Goal: Task Accomplishment & Management: Use online tool/utility

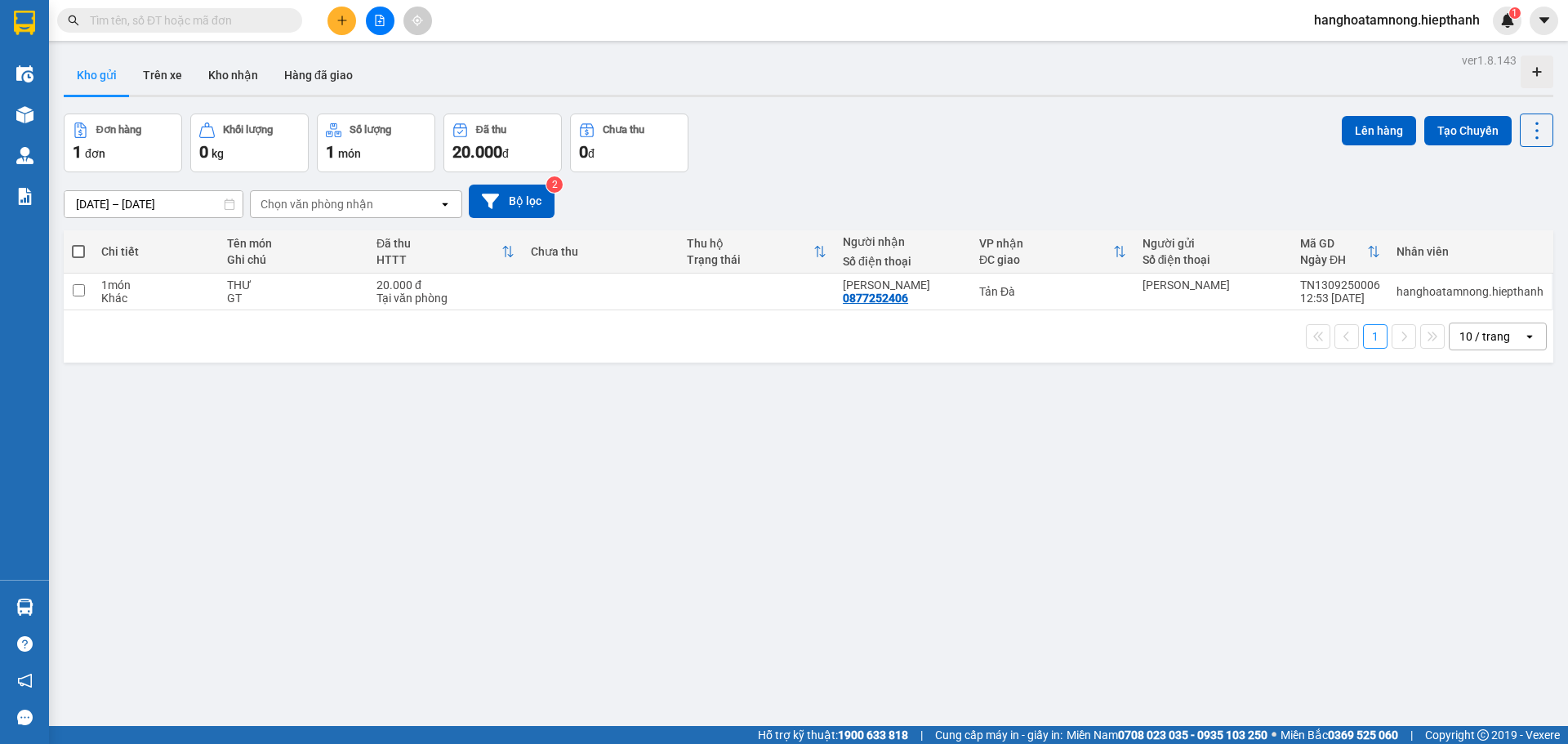
click at [237, 14] on input "text" at bounding box center [186, 20] width 193 height 18
click at [379, 23] on icon "file-add" at bounding box center [379, 20] width 12 height 12
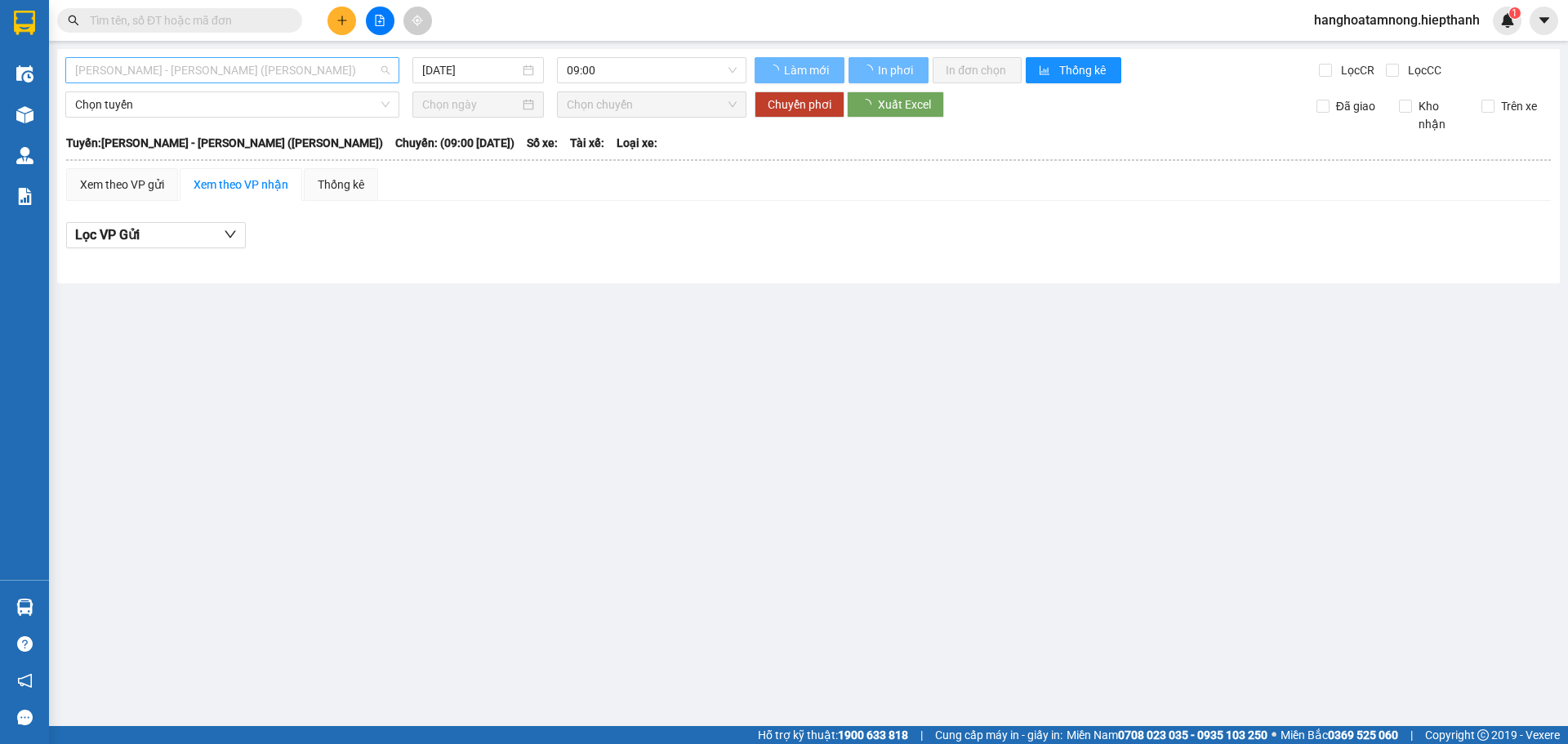
click at [328, 79] on span "[PERSON_NAME] - [PERSON_NAME] ([PERSON_NAME])" at bounding box center [231, 70] width 314 height 25
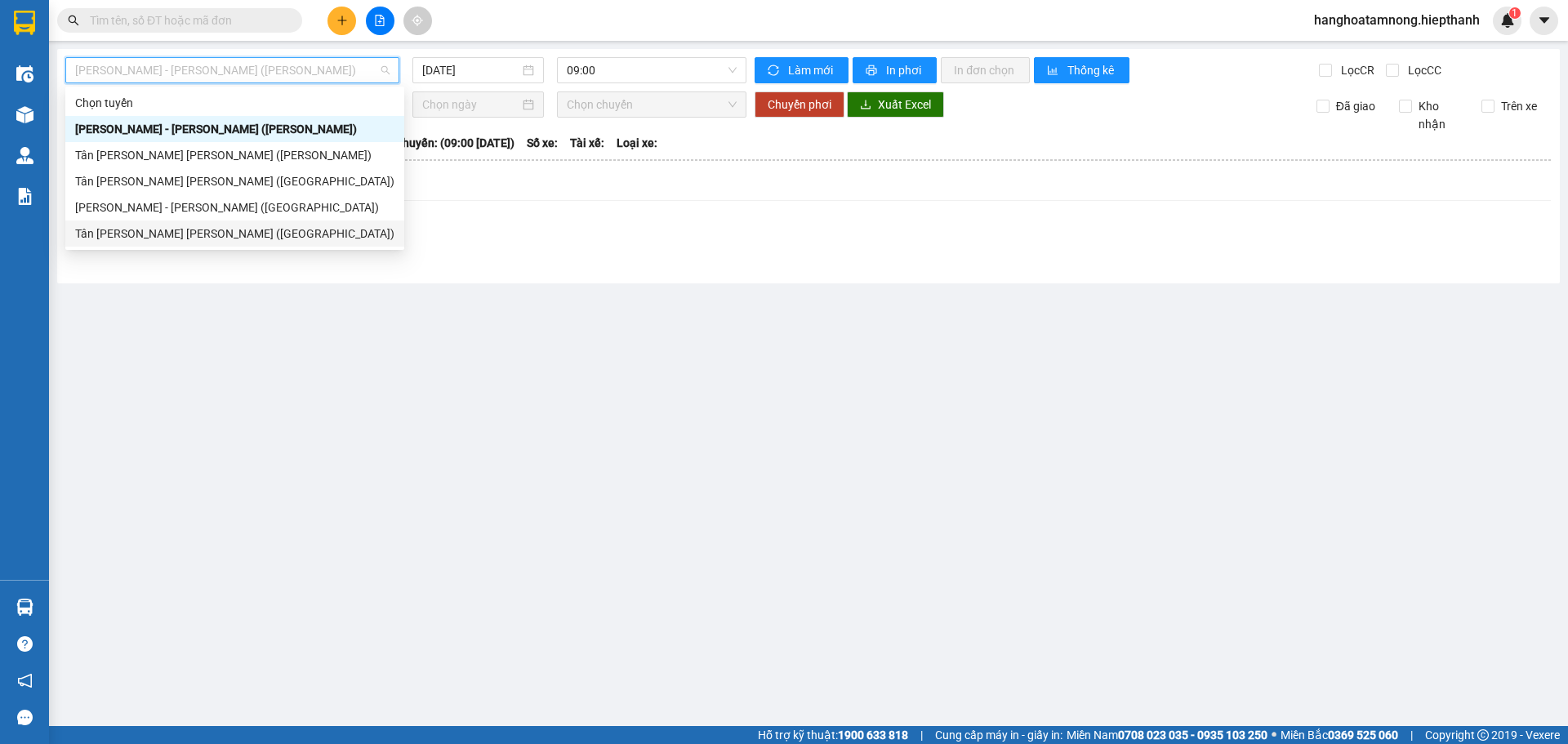
click at [274, 237] on div "Tân [PERSON_NAME] [PERSON_NAME] ([GEOGRAPHIC_DATA])" at bounding box center [234, 233] width 319 height 18
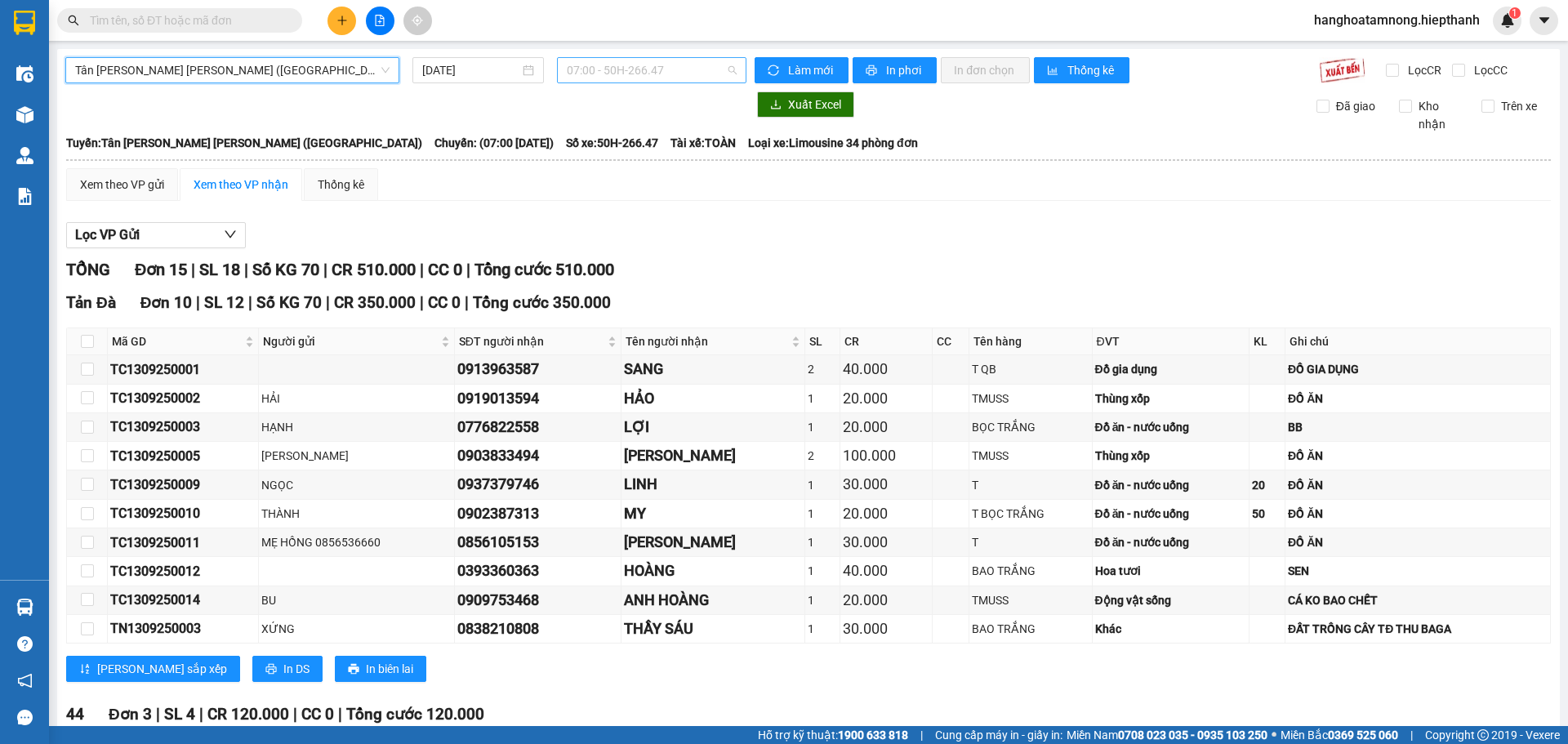
click at [640, 79] on span "07:00 - 50H-266.47" at bounding box center [651, 70] width 170 height 25
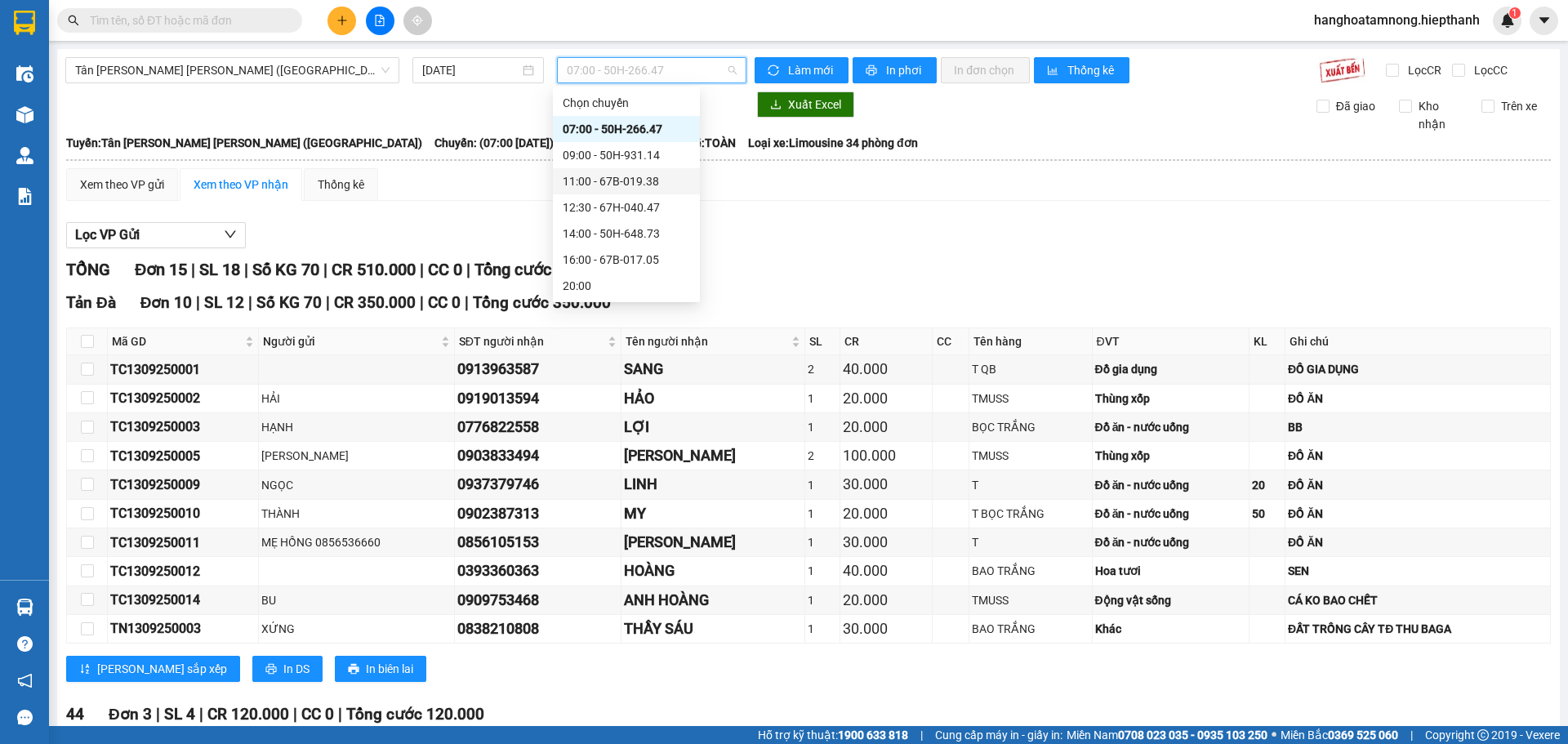
click at [452, 198] on div "Xem theo VP gửi Xem theo VP nhận Thống kê" at bounding box center [808, 184] width 1484 height 33
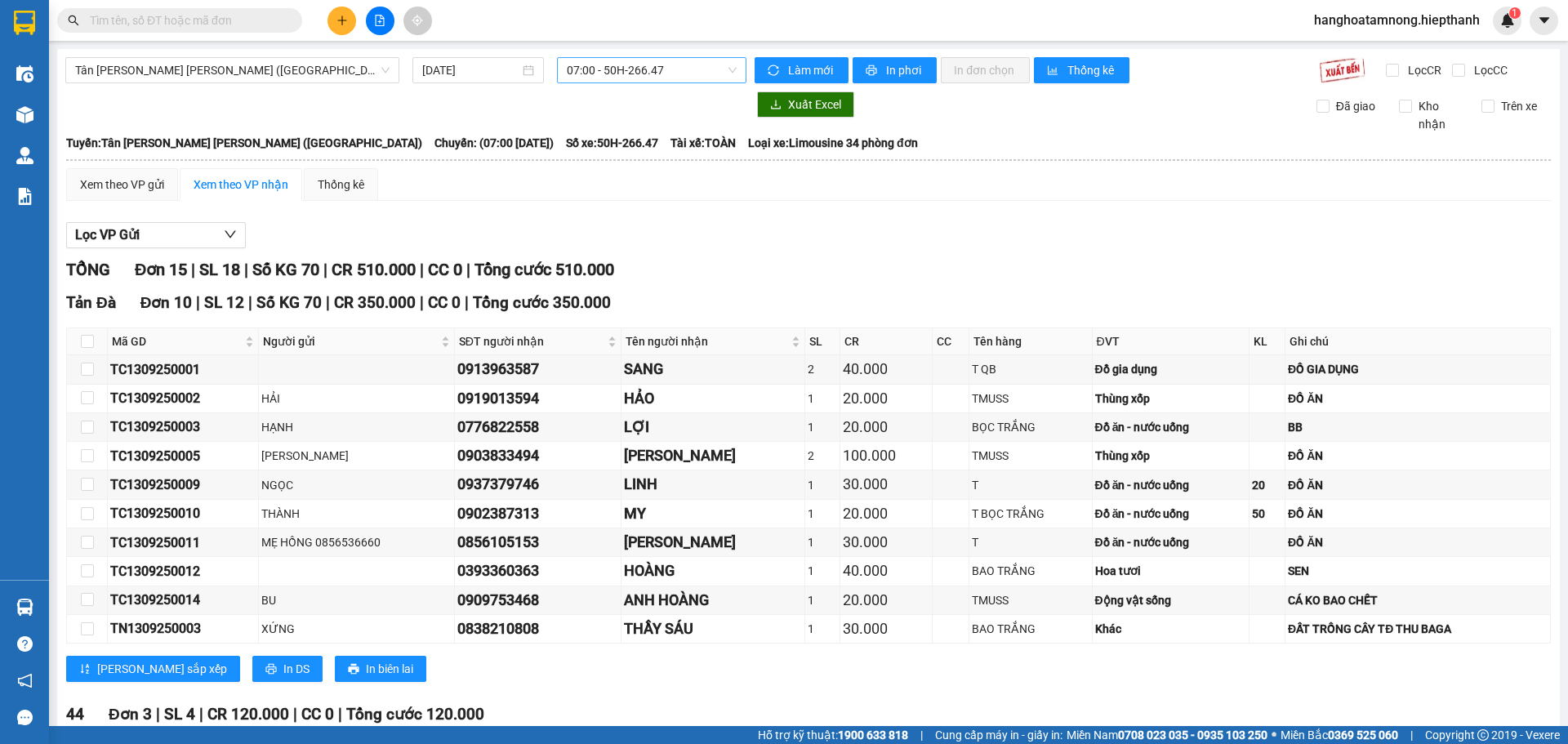
click at [607, 59] on span "07:00 - 50H-266.47" at bounding box center [651, 70] width 170 height 25
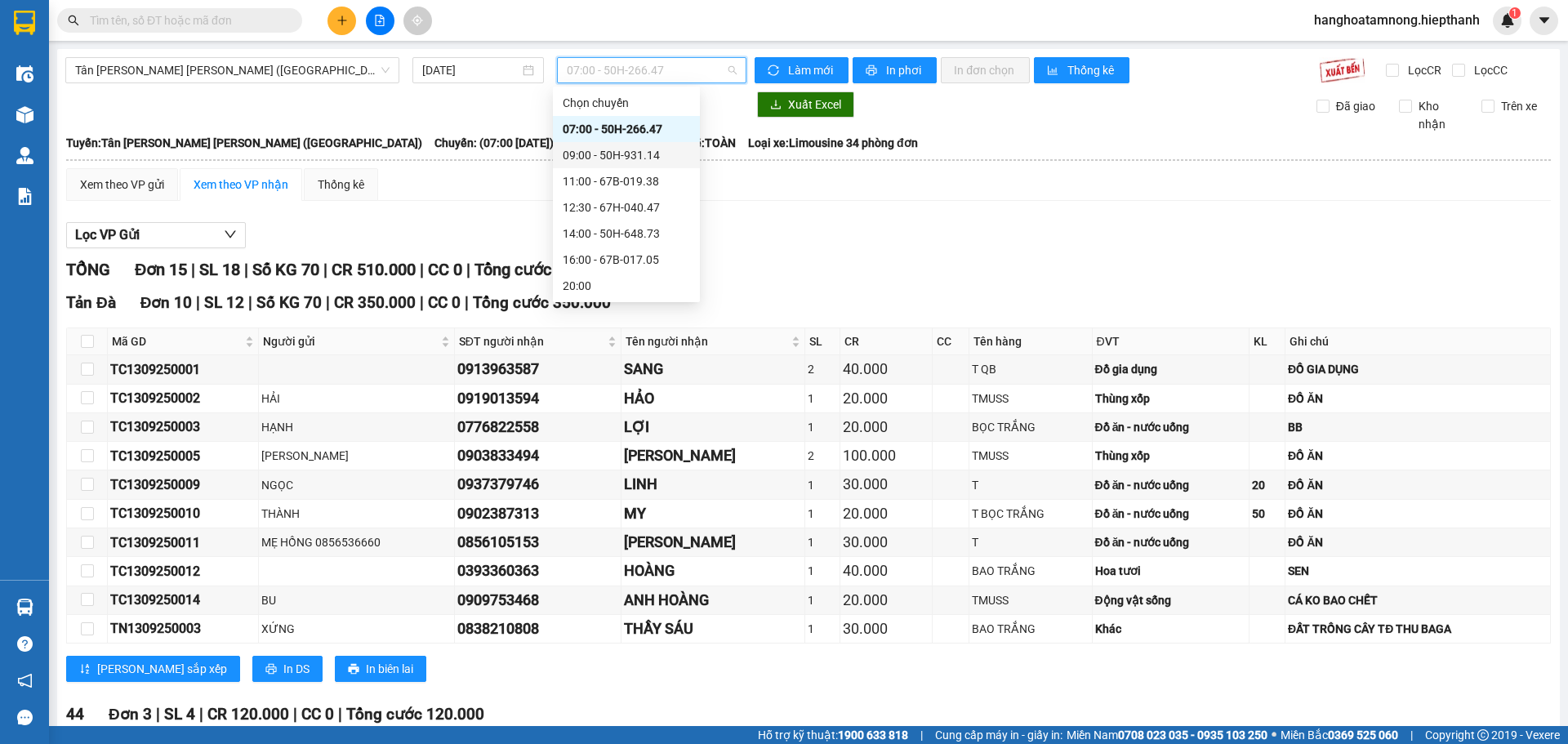
click at [619, 150] on div "09:00 - 50H-931.14" at bounding box center [626, 155] width 128 height 18
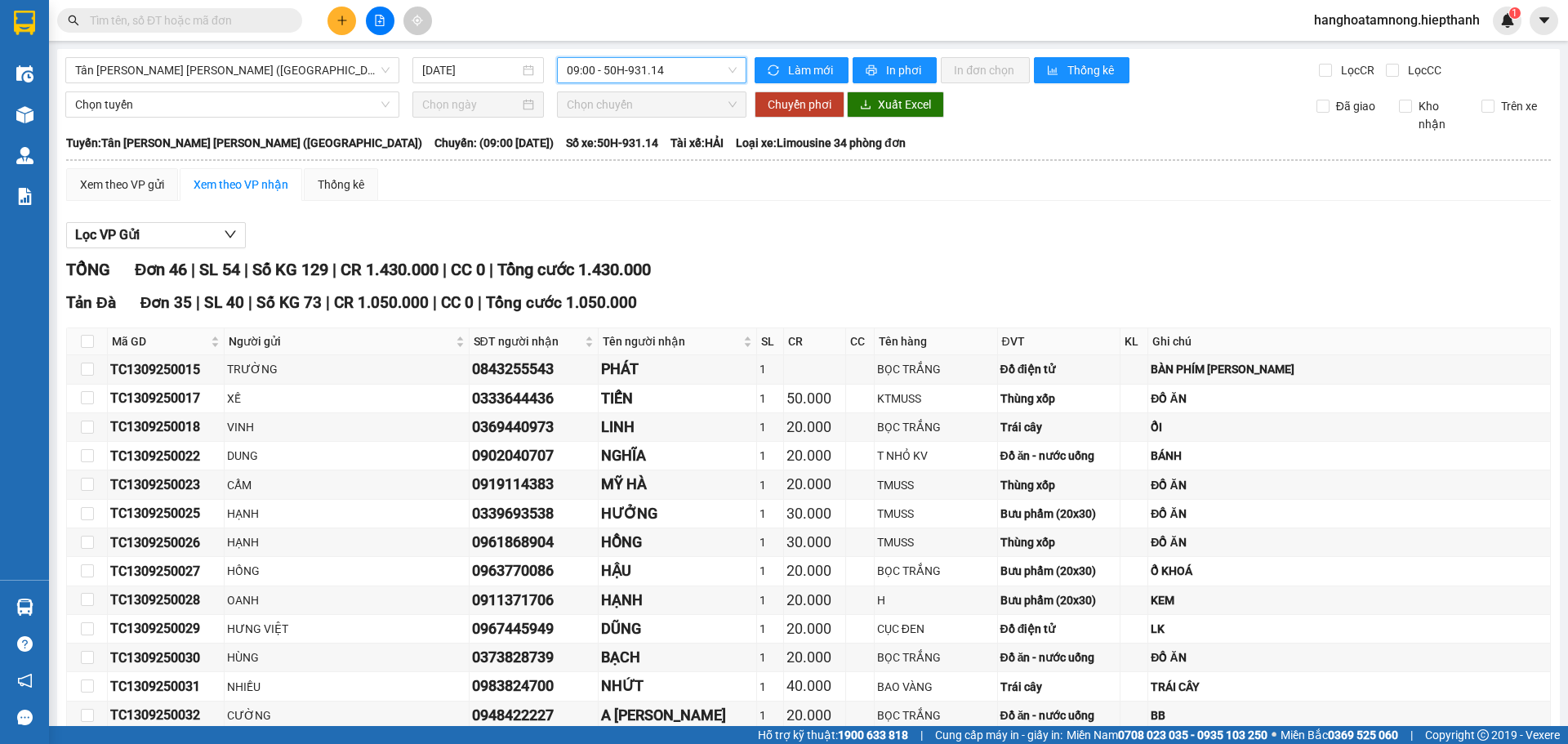
click at [227, 10] on span at bounding box center [180, 21] width 245 height 25
click at [233, 18] on input "text" at bounding box center [186, 20] width 193 height 18
click at [338, 71] on span "Tân [PERSON_NAME] [PERSON_NAME] ([GEOGRAPHIC_DATA])" at bounding box center [231, 70] width 314 height 25
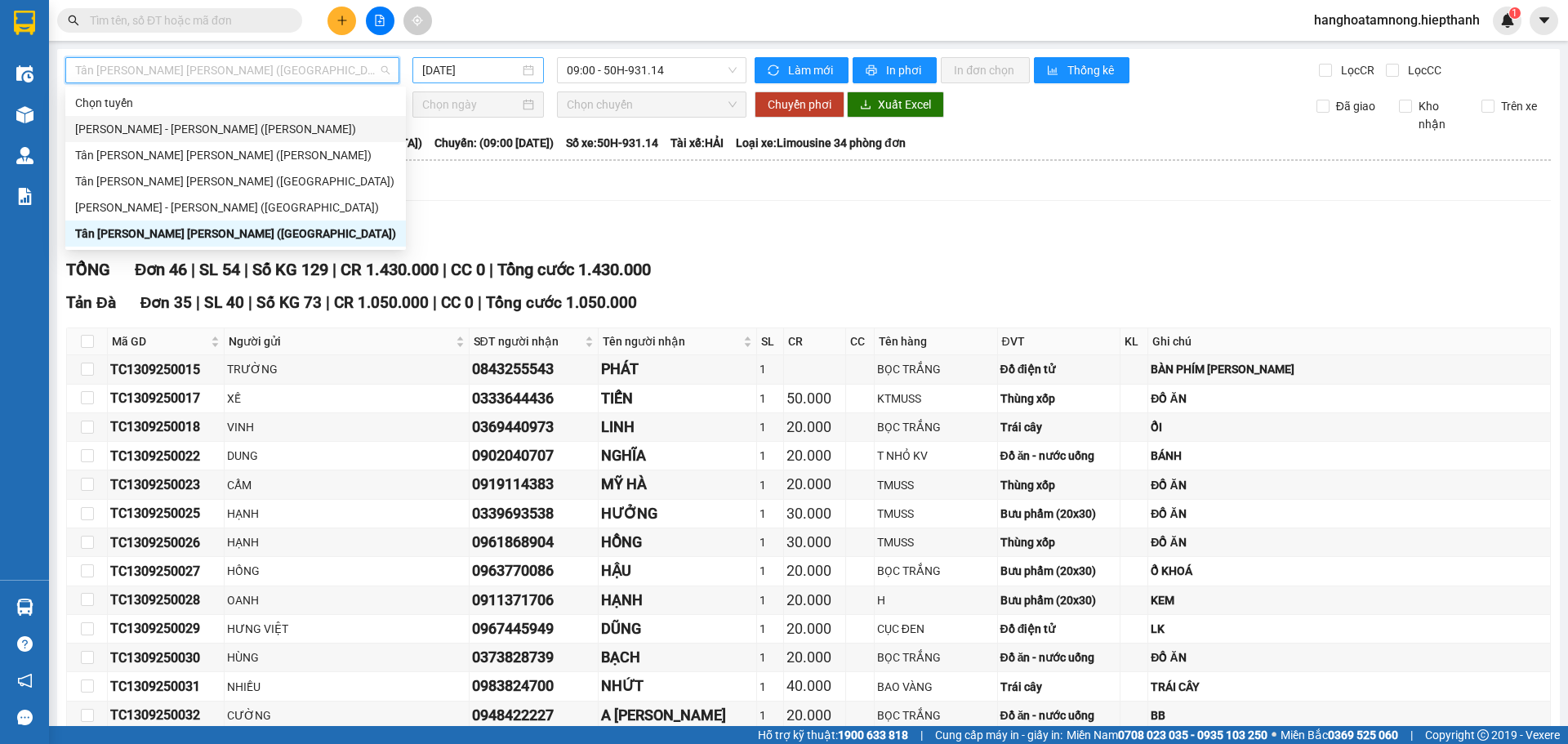
click at [481, 65] on input "[DATE]" at bounding box center [470, 70] width 97 height 18
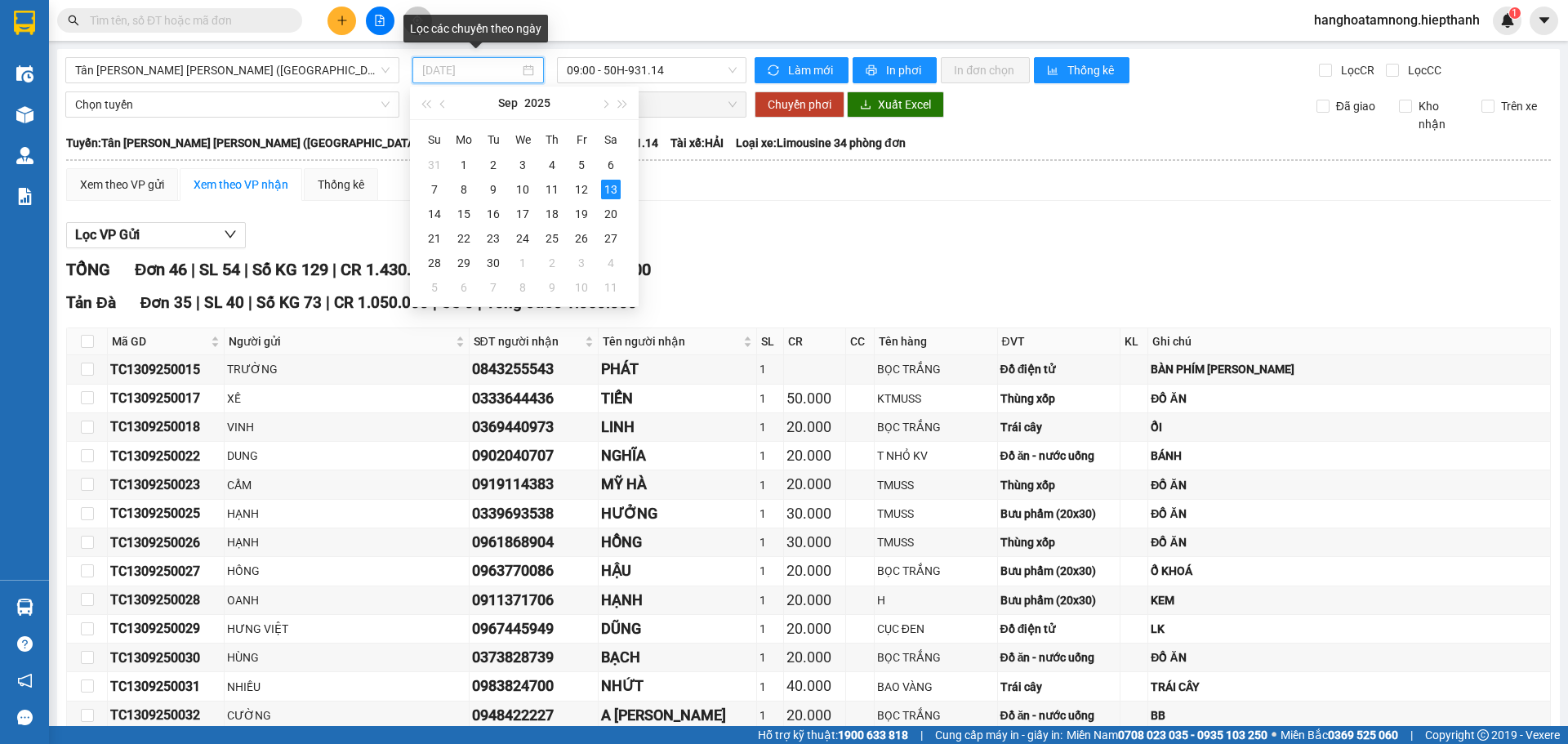
type input "[DATE]"
click at [730, 230] on div "Lọc VP Gửi" at bounding box center [808, 235] width 1484 height 27
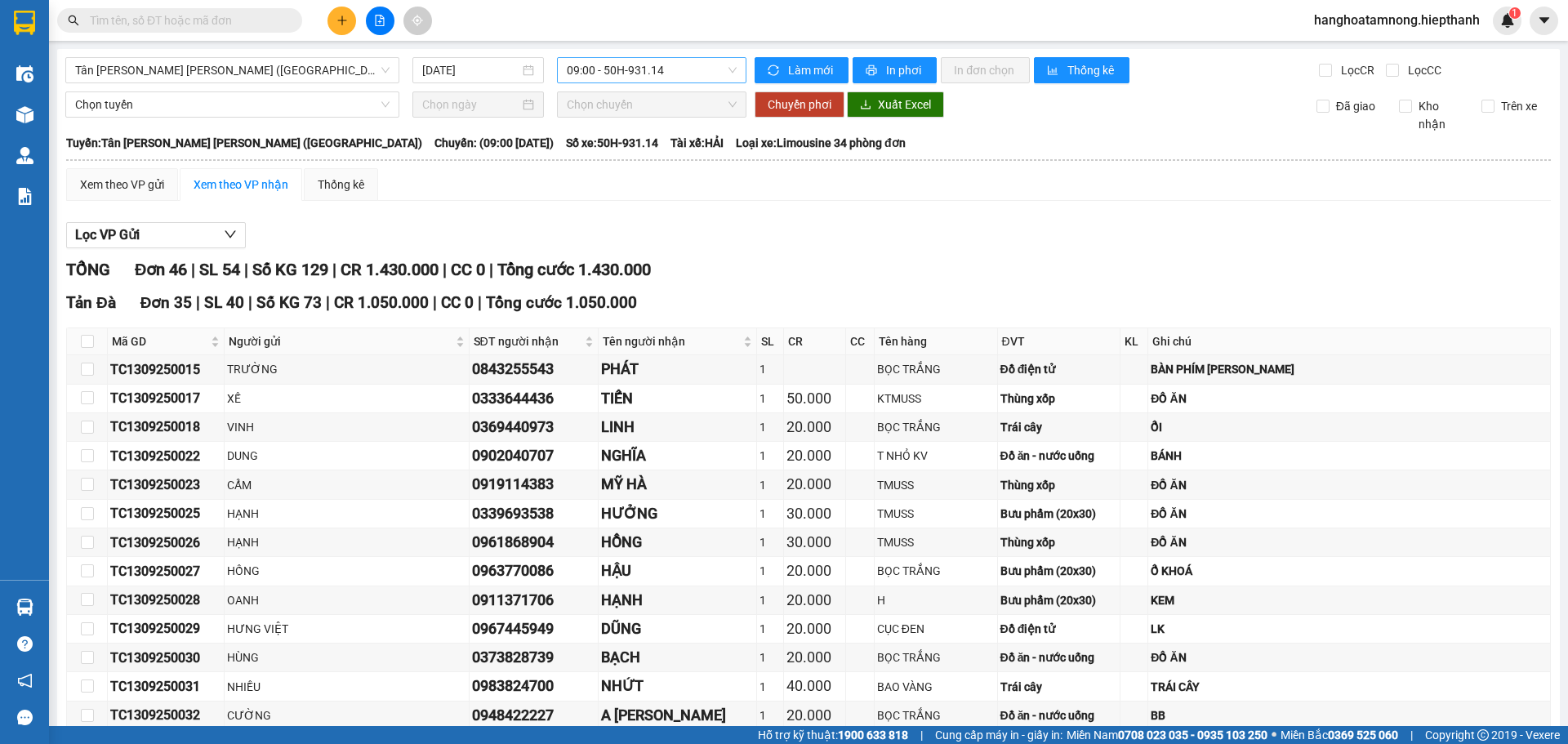
click at [644, 76] on span "09:00 - 50H-931.14" at bounding box center [651, 70] width 170 height 25
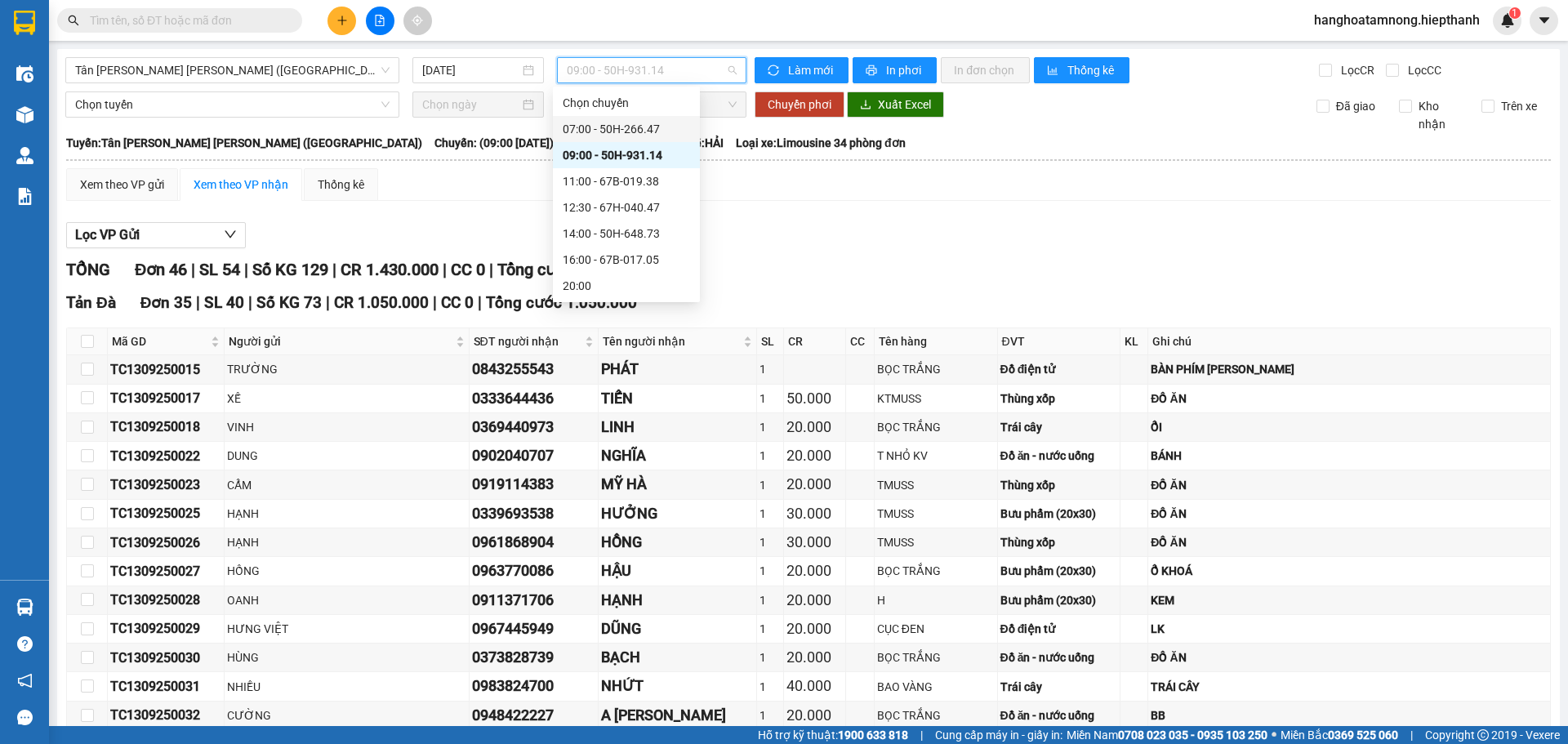
click at [619, 124] on div "07:00 - 50H-266.47" at bounding box center [626, 129] width 128 height 18
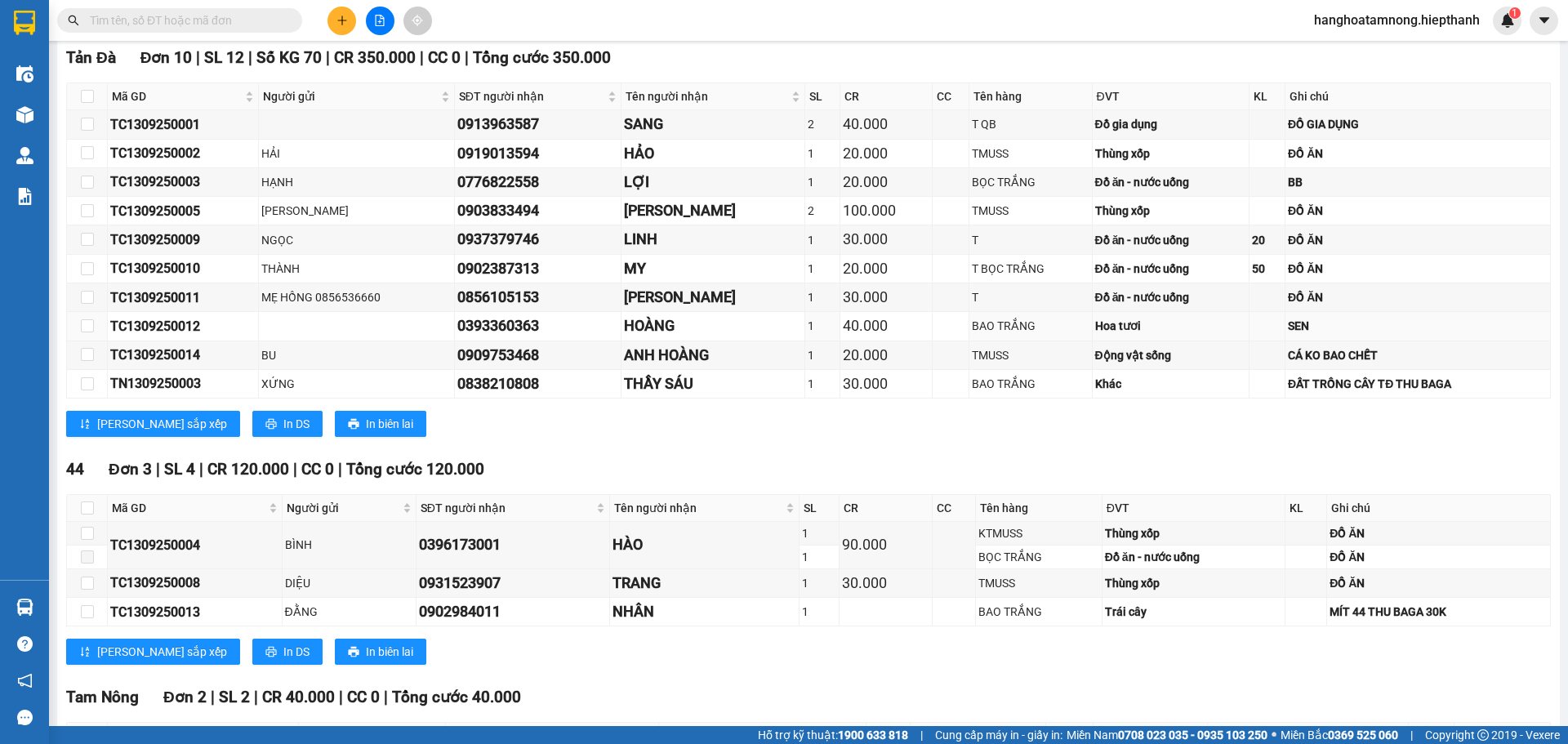
scroll to position [82, 0]
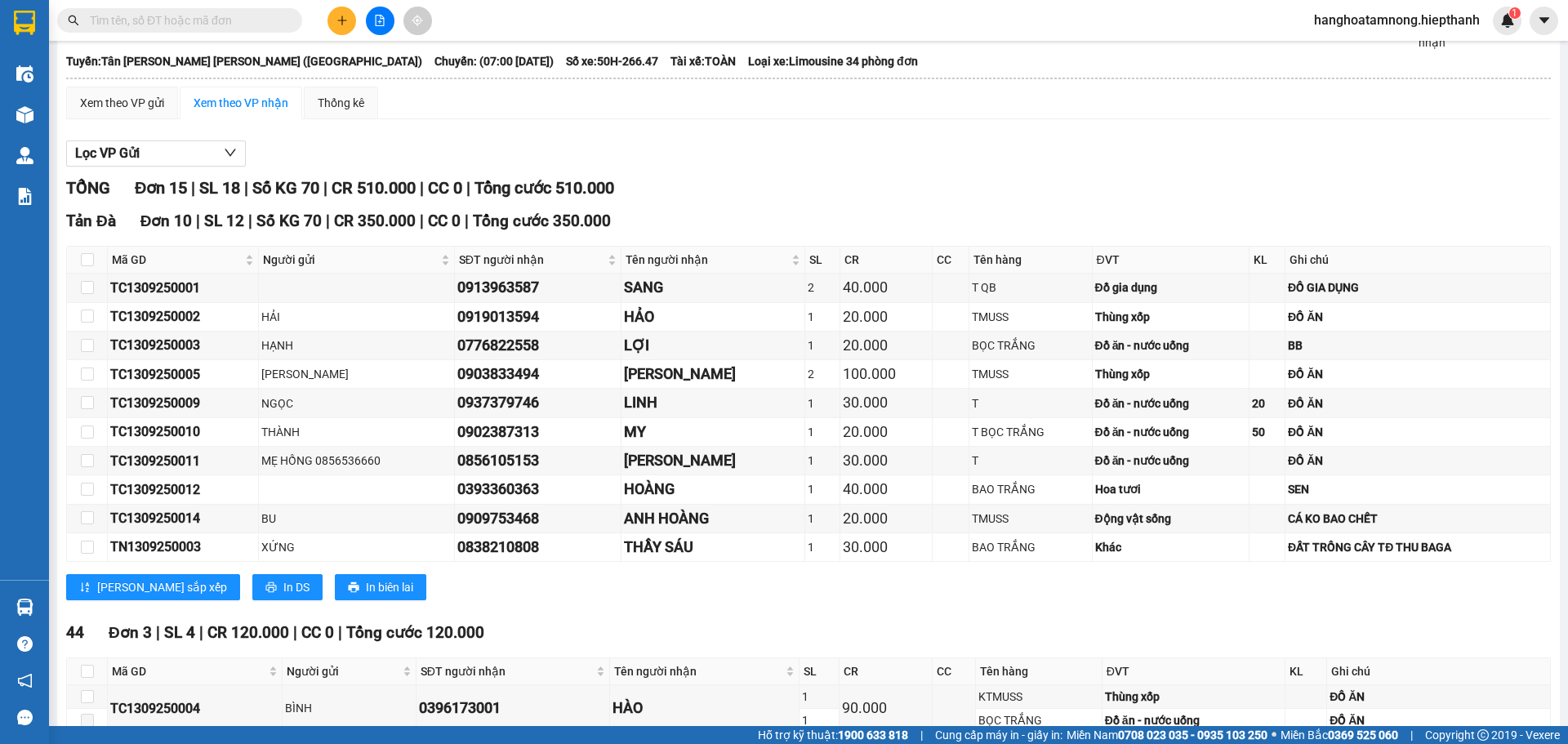
click at [231, 24] on input "text" at bounding box center [186, 20] width 193 height 18
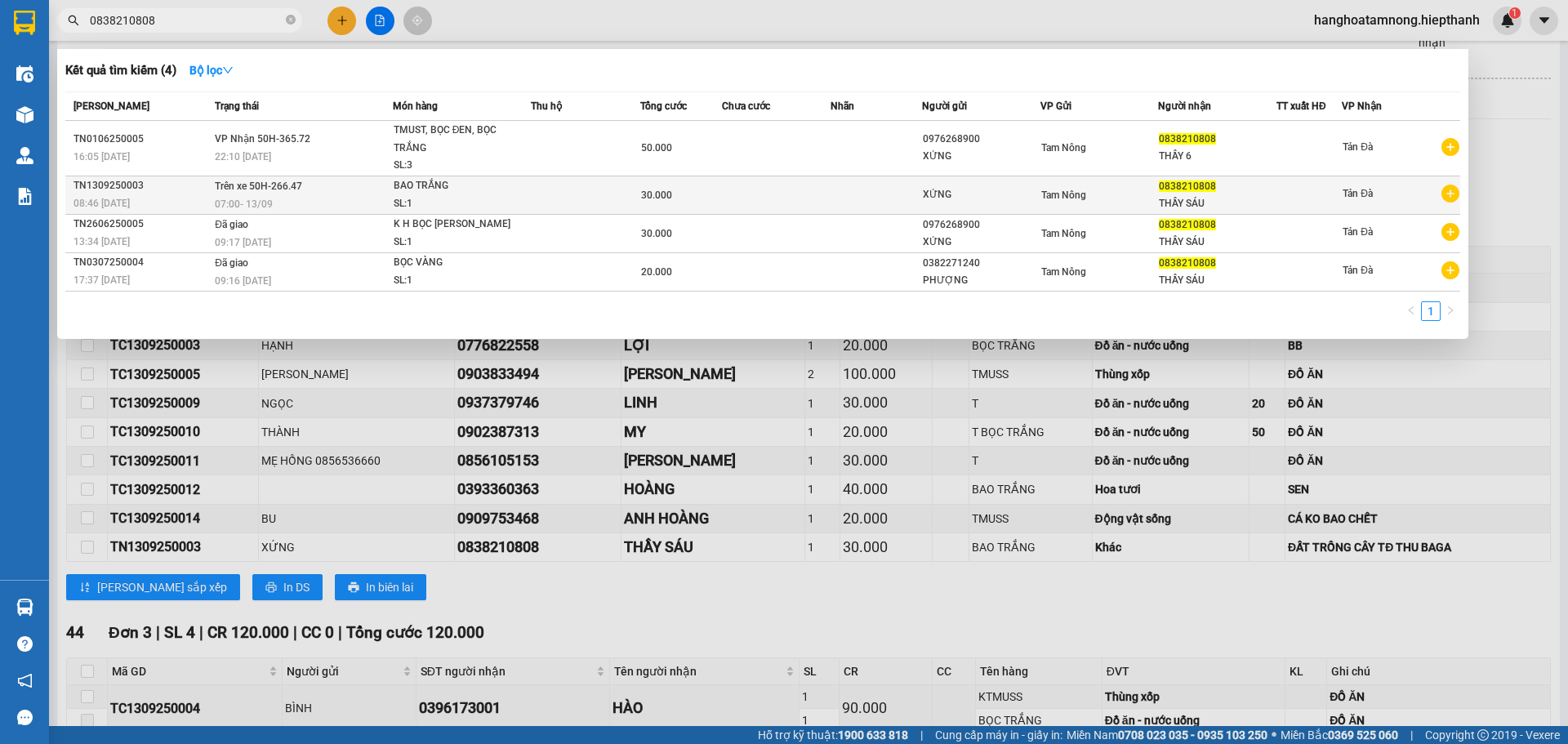
type input "0838210808"
click at [323, 195] on div "07:00 [DATE]" at bounding box center [303, 204] width 178 height 18
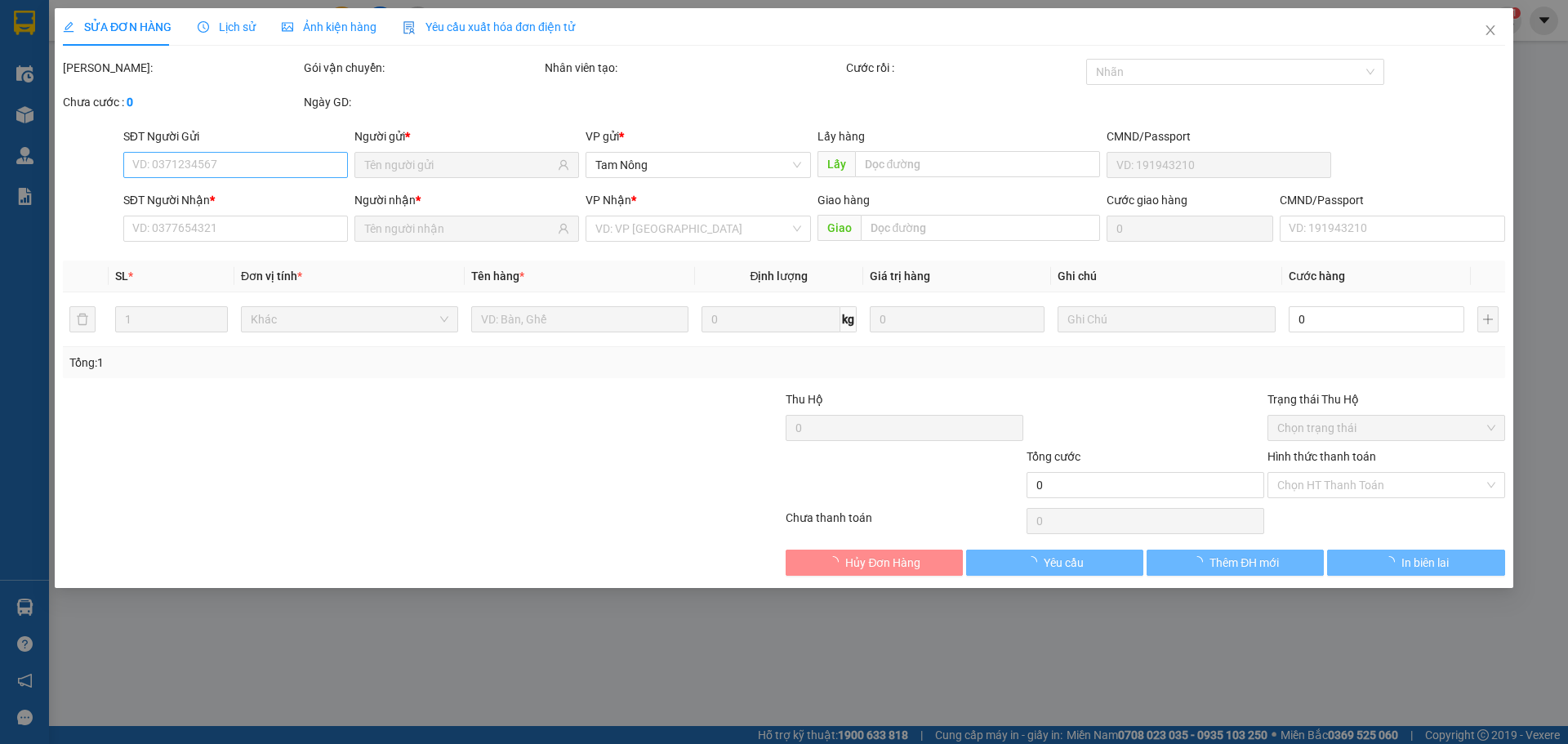
type input "0838210808"
type input "30.000"
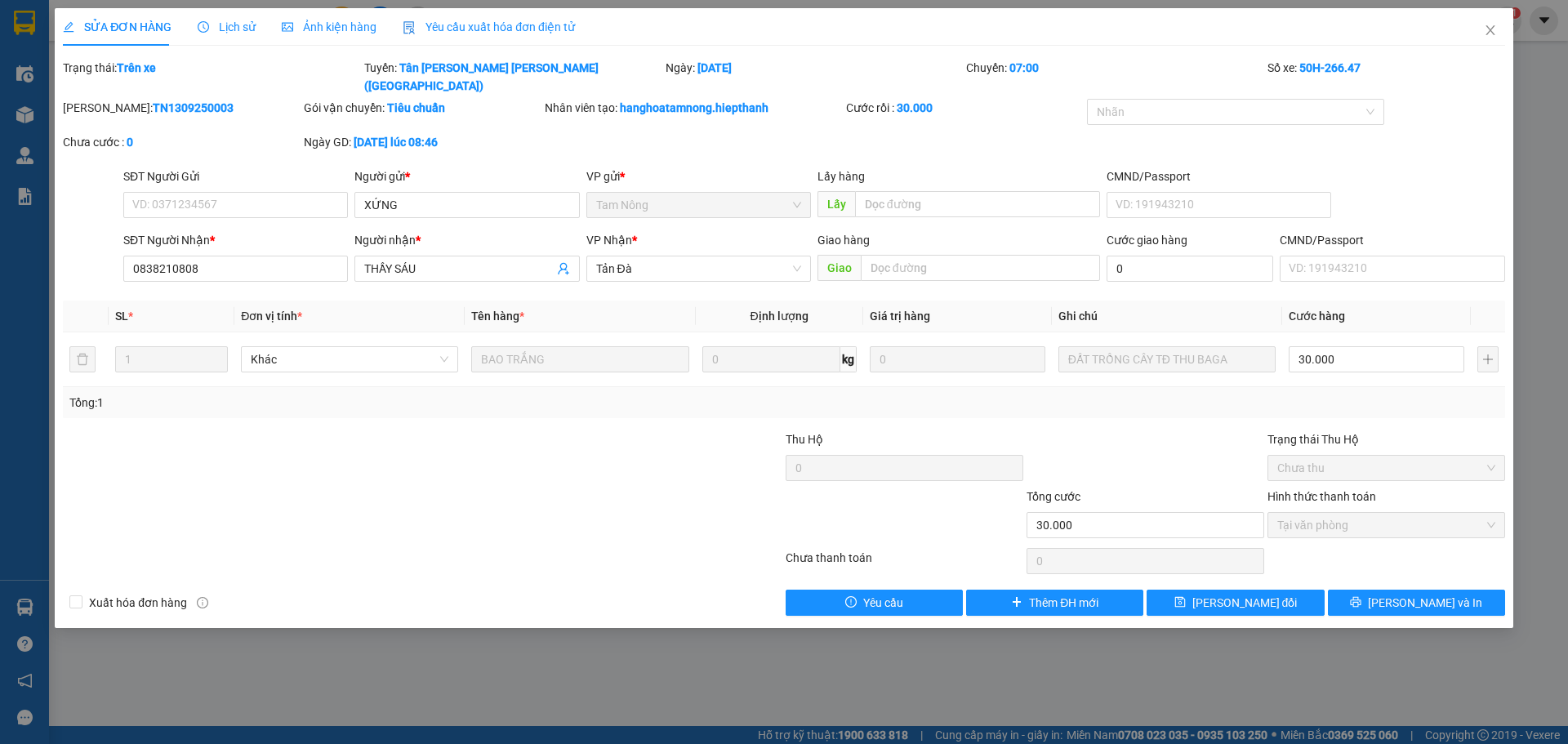
click at [1146, 690] on div "SỬA ĐƠN HÀNG Lịch sử [PERSON_NAME] hàng Yêu cầu xuất [PERSON_NAME] điện tử Tota…" at bounding box center [784, 372] width 1568 height 744
click at [1492, 38] on span "Close" at bounding box center [1490, 32] width 46 height 46
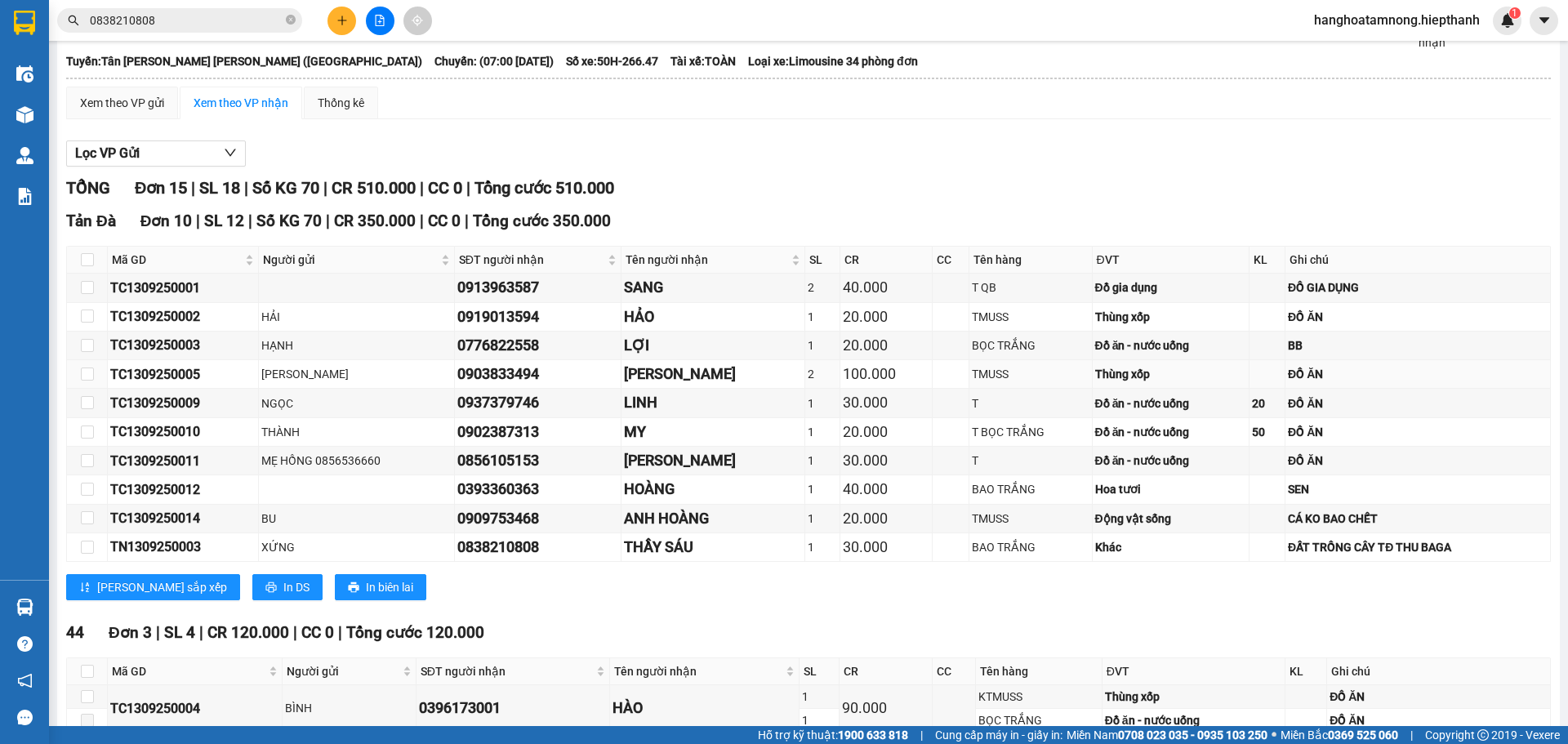
scroll to position [163, 0]
